Goal: Check status

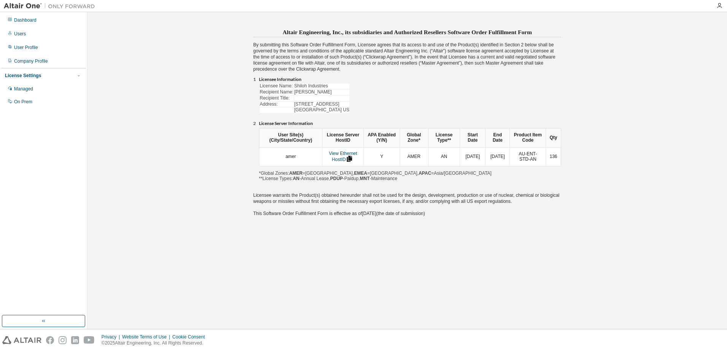
click at [390, 245] on div "Altair Engineering, Inc., its subsidiaries and Authorized Resellers Software Or…" at bounding box center [407, 171] width 632 height 310
click at [341, 153] on link "View Ethernet HostID" at bounding box center [343, 156] width 29 height 11
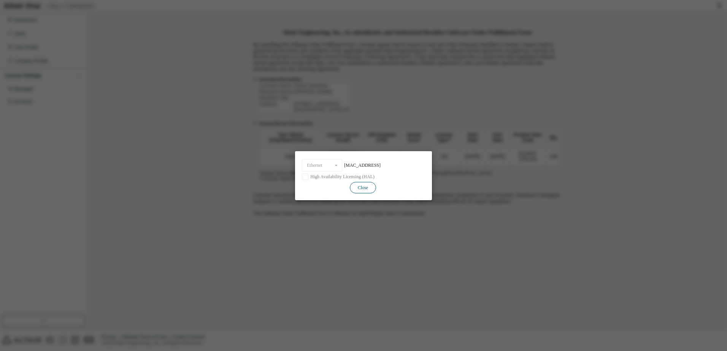
click at [364, 186] on button "Close" at bounding box center [363, 187] width 26 height 11
